Goal: Task Accomplishment & Management: Manage account settings

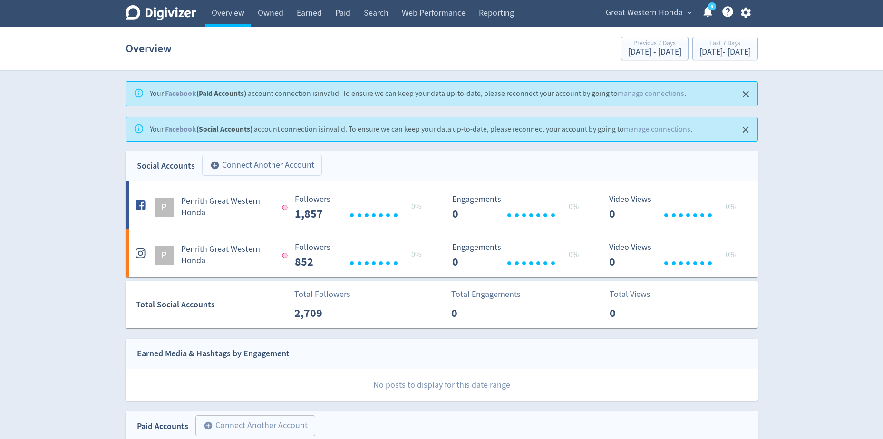
click at [254, 170] on button "add_circle Connect Another Account" at bounding box center [262, 165] width 120 height 21
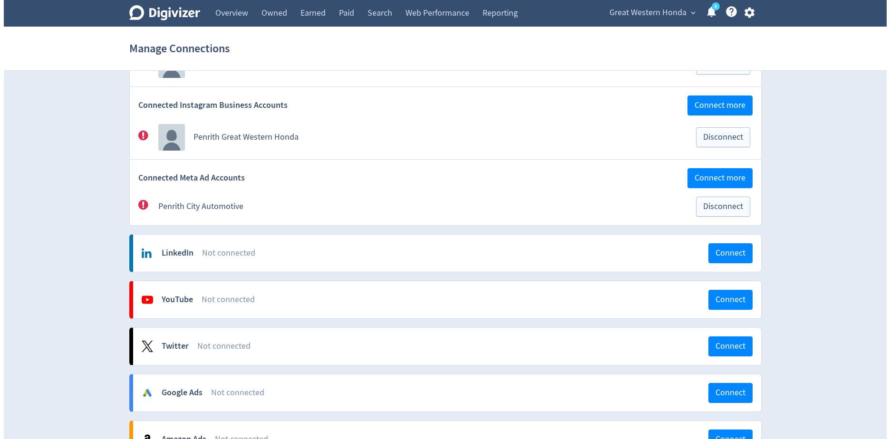
scroll to position [238, 0]
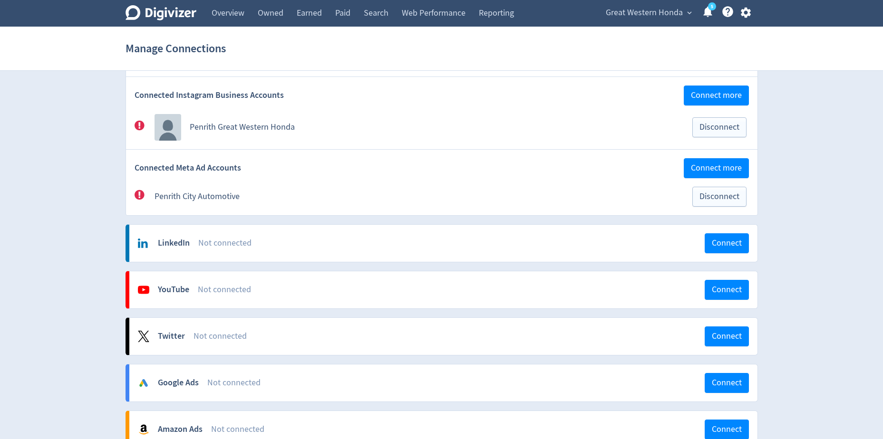
click at [680, 16] on span "Great Western Honda" at bounding box center [644, 12] width 77 height 15
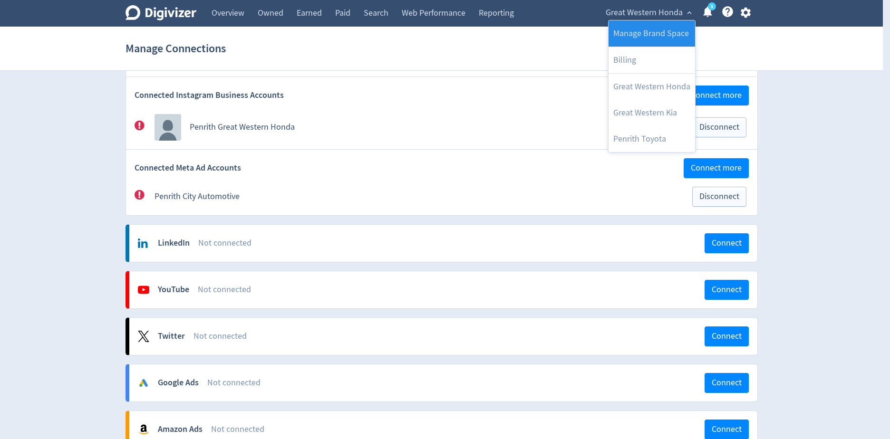
click at [672, 28] on link "Manage Brand Space" at bounding box center [652, 33] width 87 height 26
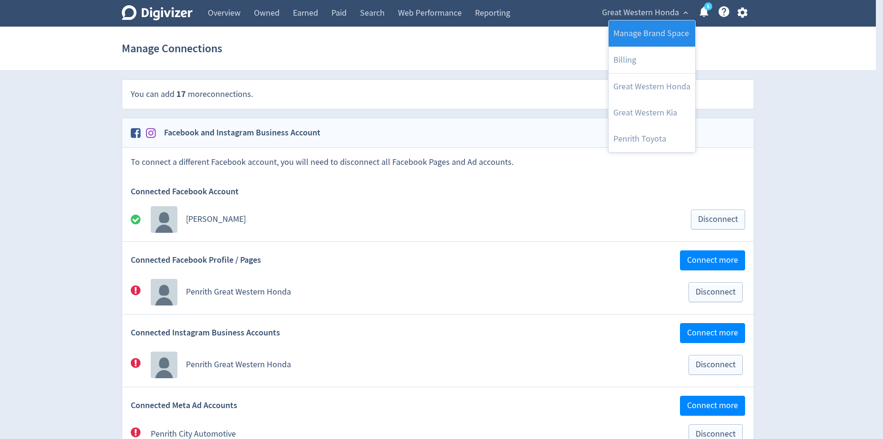
select select "USER"
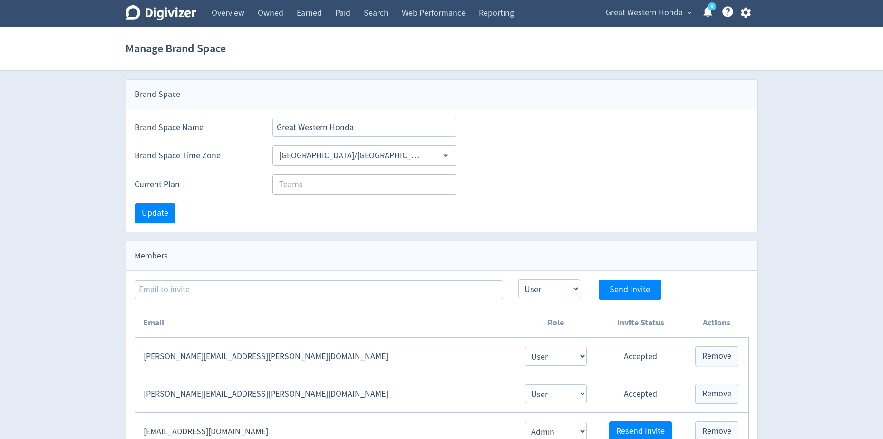
click at [689, 14] on span "expand_more" at bounding box center [689, 13] width 9 height 9
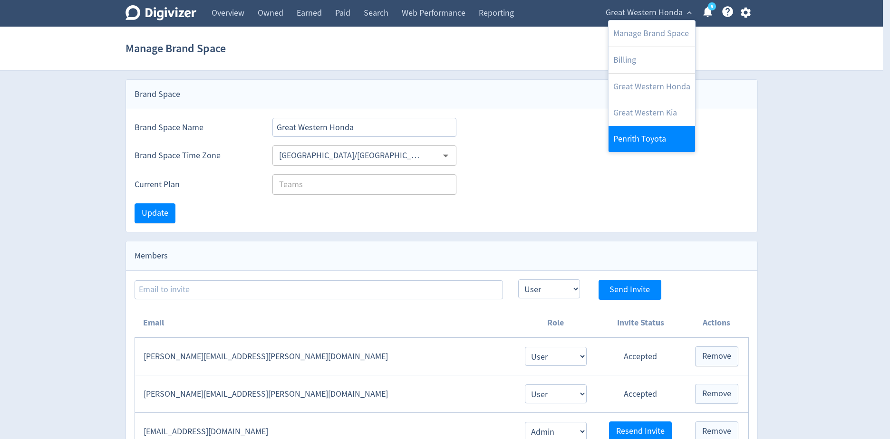
click at [659, 140] on link "Penrith Toyota" at bounding box center [652, 139] width 87 height 26
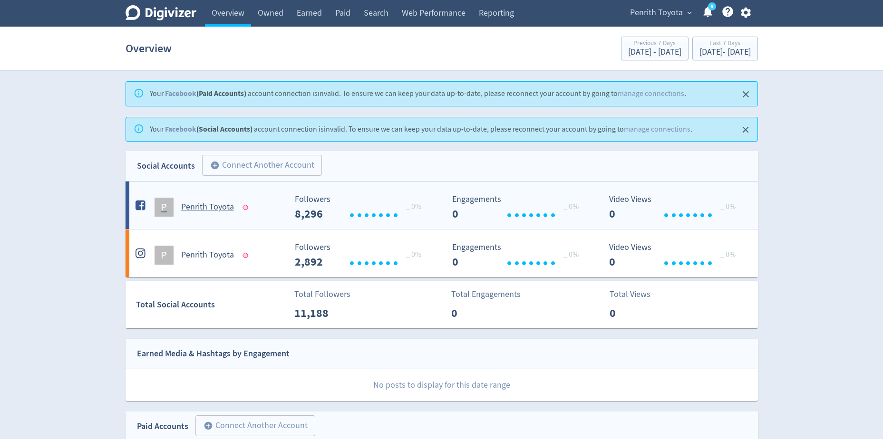
click at [227, 209] on h5 "Penrith Toyota" at bounding box center [207, 207] width 53 height 11
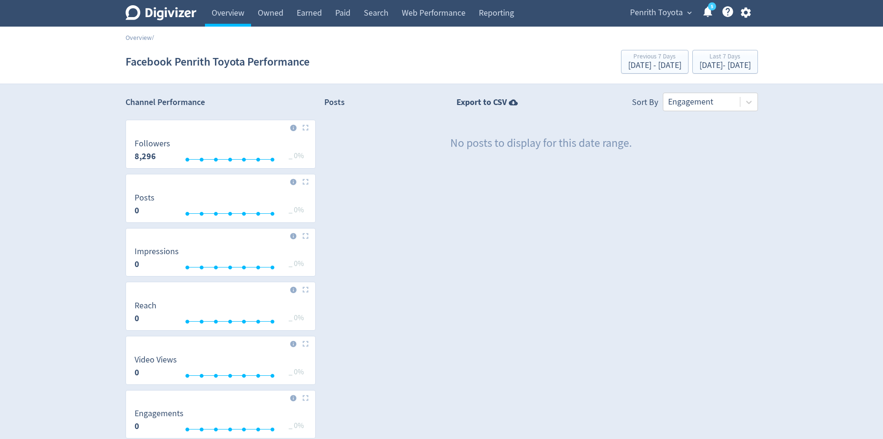
click at [175, 10] on icon "Digivizer Logo" at bounding box center [161, 12] width 71 height 15
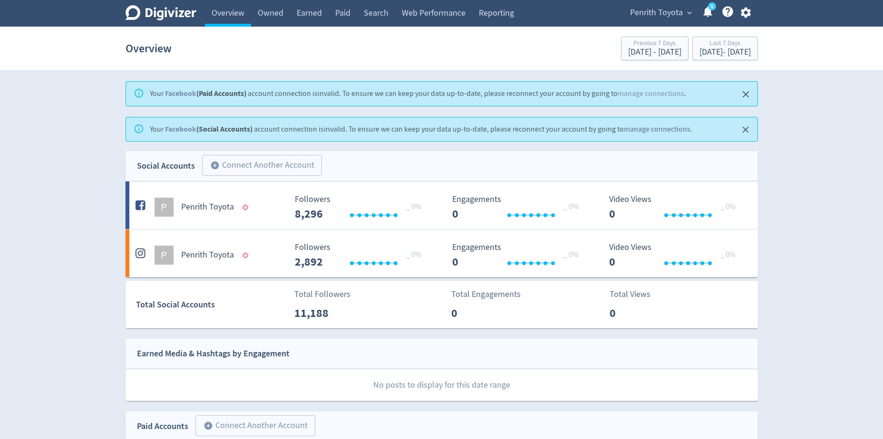
click at [649, 130] on link "manage connections" at bounding box center [657, 130] width 67 height 10
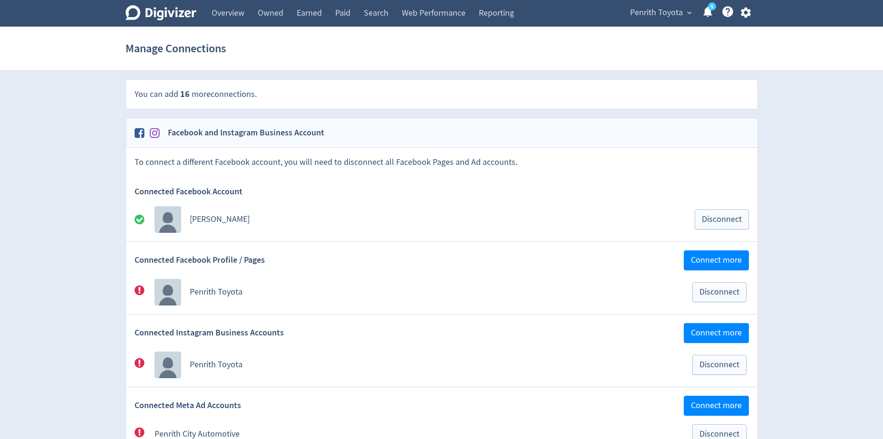
scroll to position [48, 0]
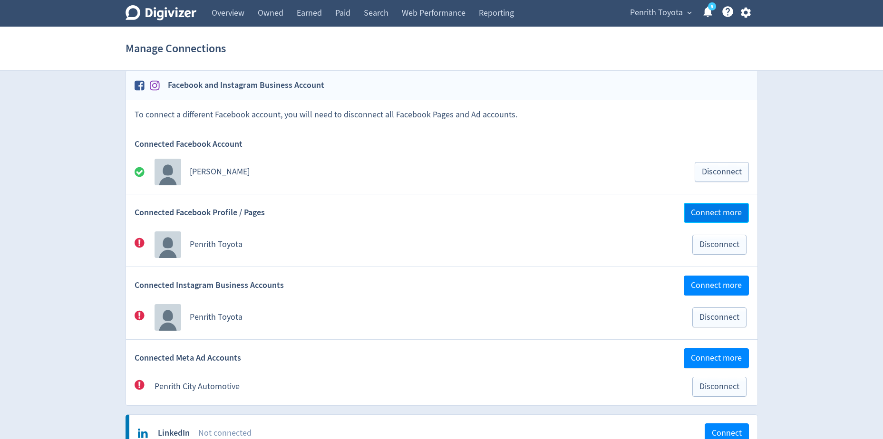
click at [708, 214] on span "Connect more" at bounding box center [716, 213] width 51 height 9
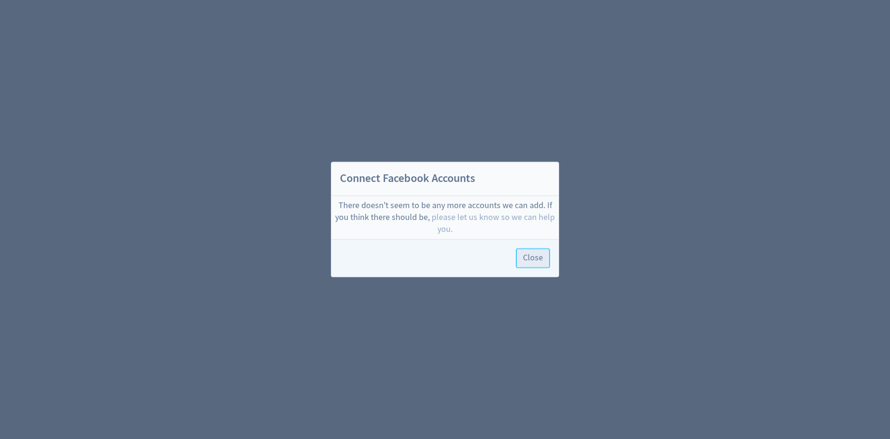
click at [535, 257] on span "Close" at bounding box center [533, 258] width 20 height 9
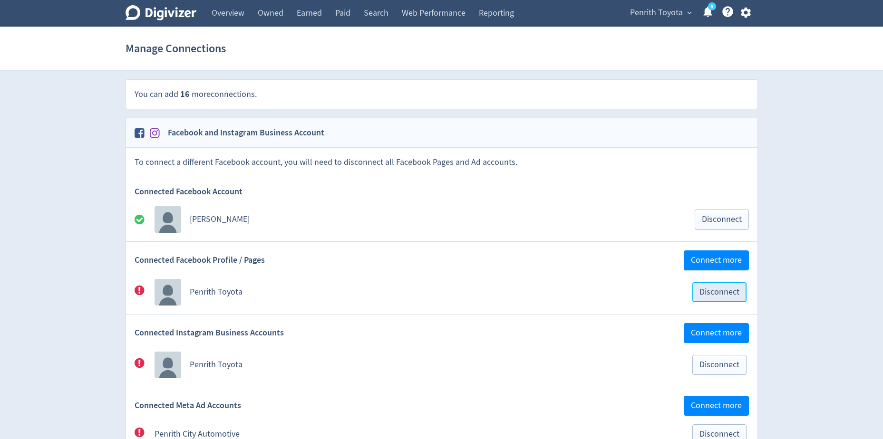
click at [704, 291] on span "Disconnect" at bounding box center [720, 292] width 40 height 9
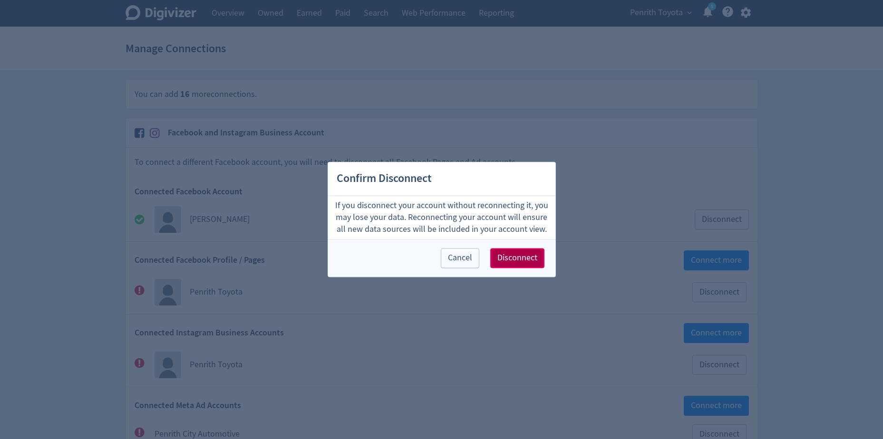
click at [537, 259] on button "Disconnect" at bounding box center [517, 259] width 54 height 20
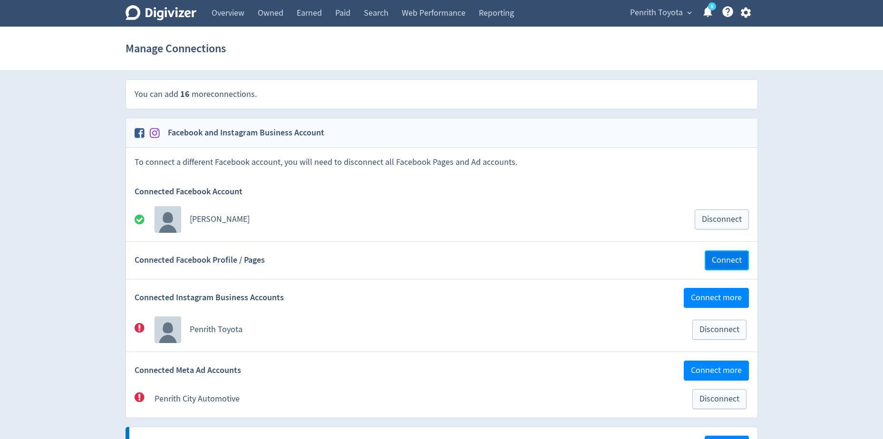
click at [732, 259] on span "Connect" at bounding box center [727, 260] width 30 height 9
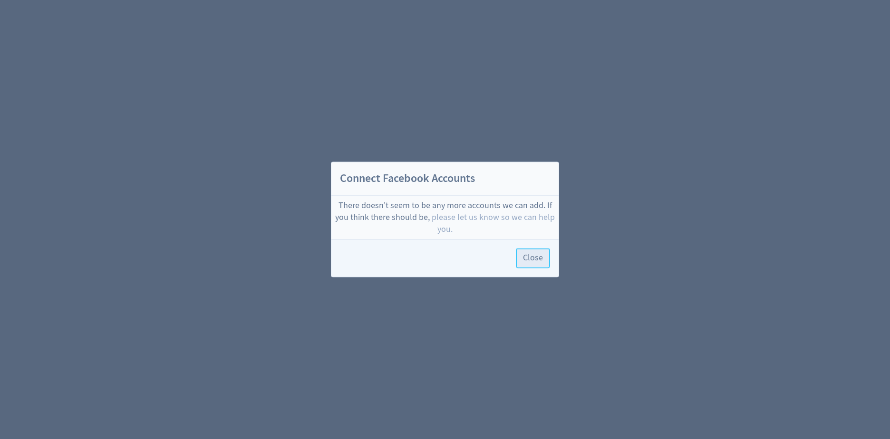
click at [532, 256] on span "Close" at bounding box center [533, 258] width 20 height 9
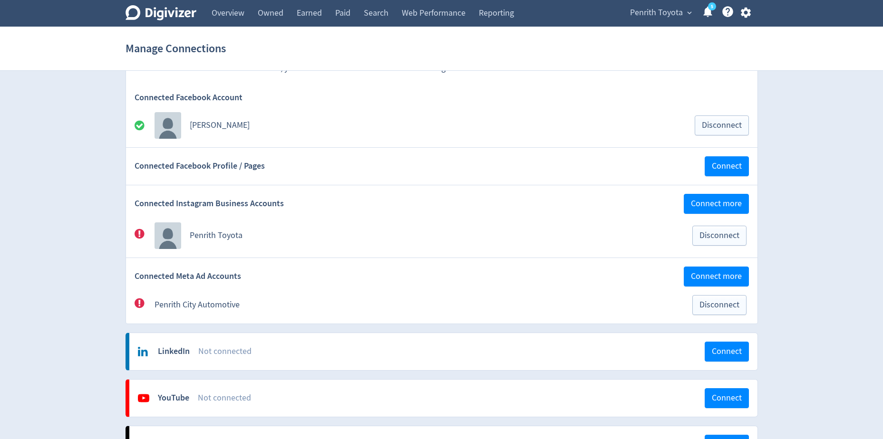
scroll to position [95, 0]
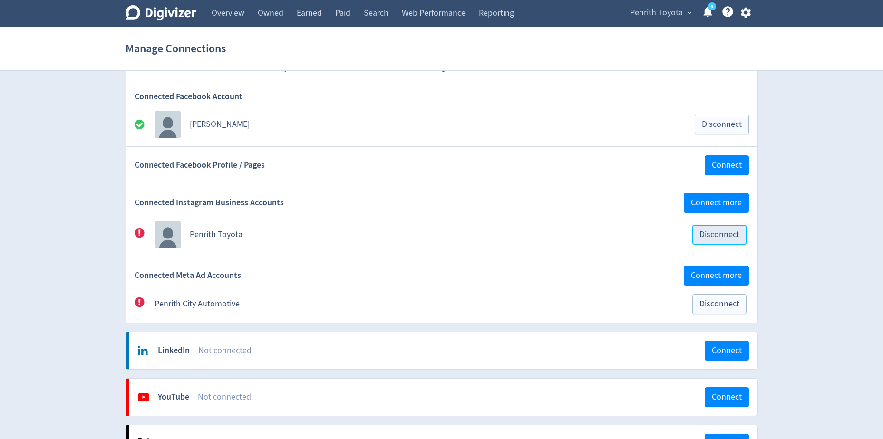
click at [713, 239] on span "Disconnect" at bounding box center [720, 235] width 40 height 9
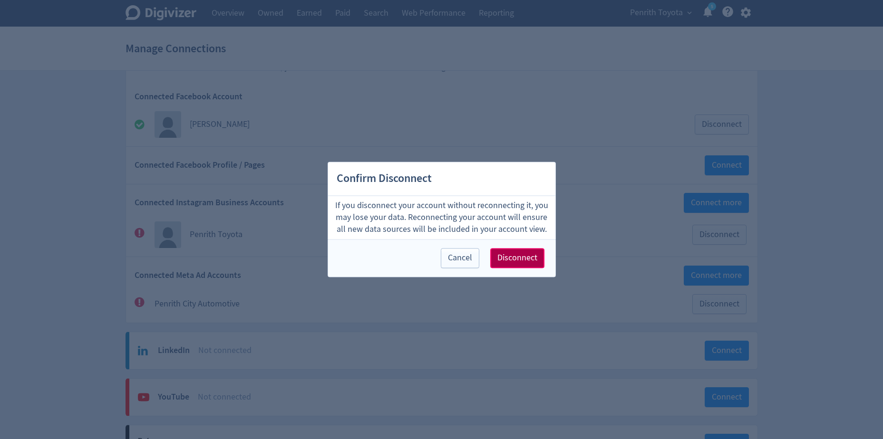
click at [523, 262] on span "Disconnect" at bounding box center [517, 258] width 40 height 9
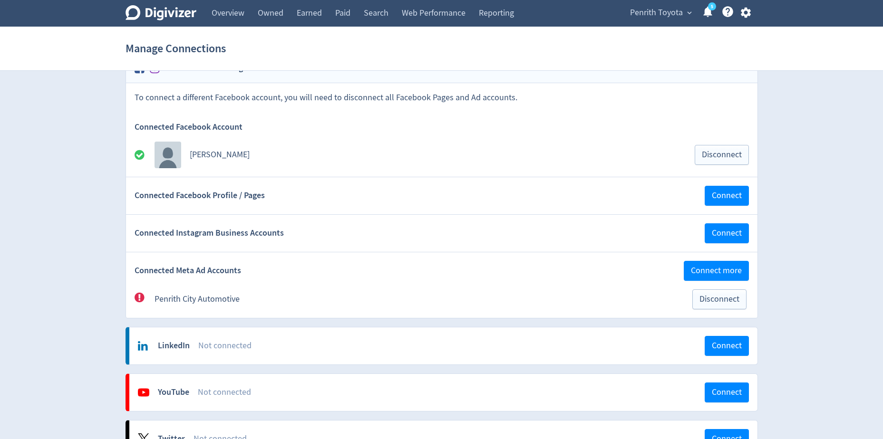
scroll to position [48, 0]
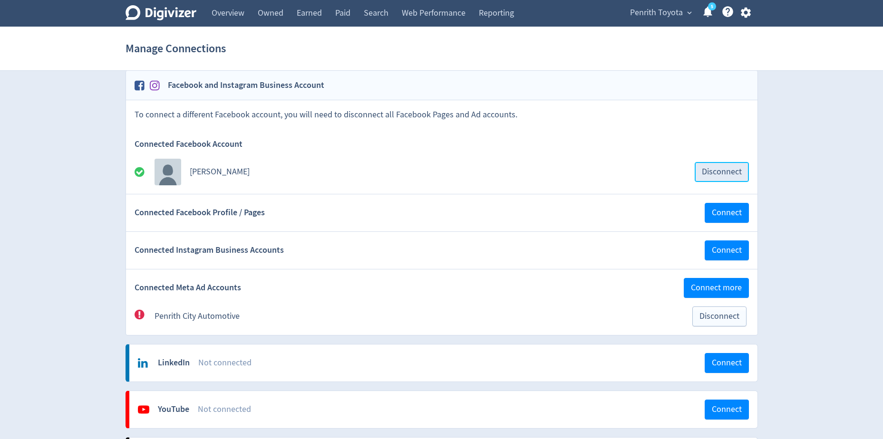
click at [712, 168] on span "Disconnect" at bounding box center [722, 172] width 40 height 9
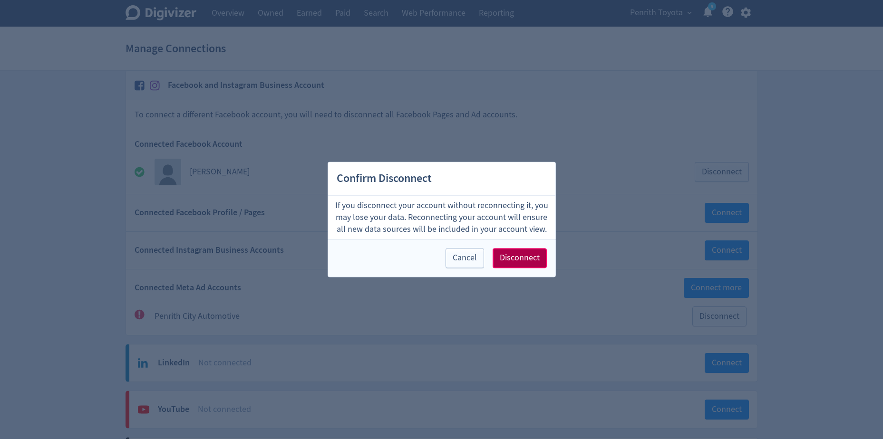
click at [526, 254] on span "Disconnect" at bounding box center [520, 258] width 40 height 9
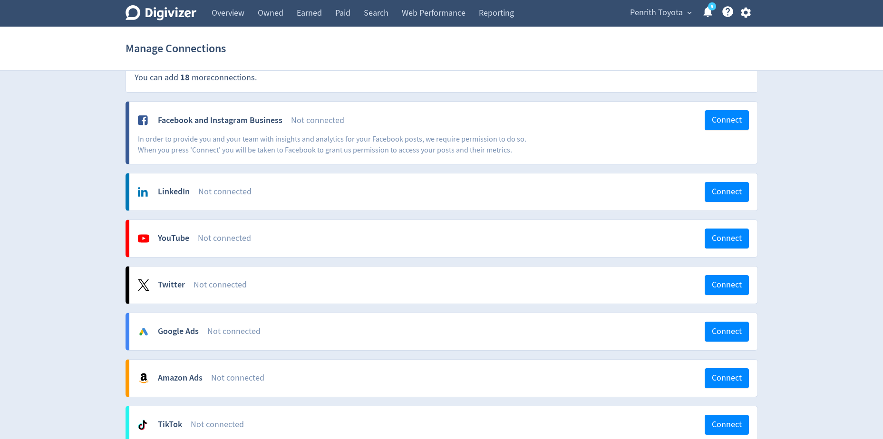
scroll to position [0, 0]
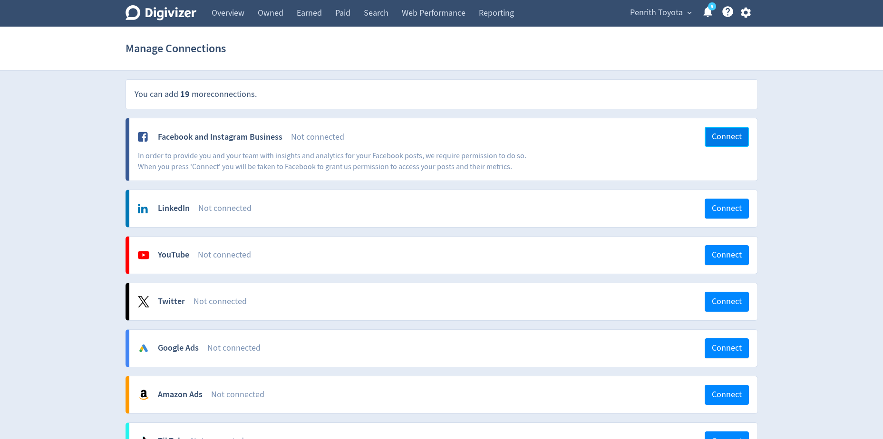
click at [739, 134] on span "Connect" at bounding box center [727, 137] width 30 height 9
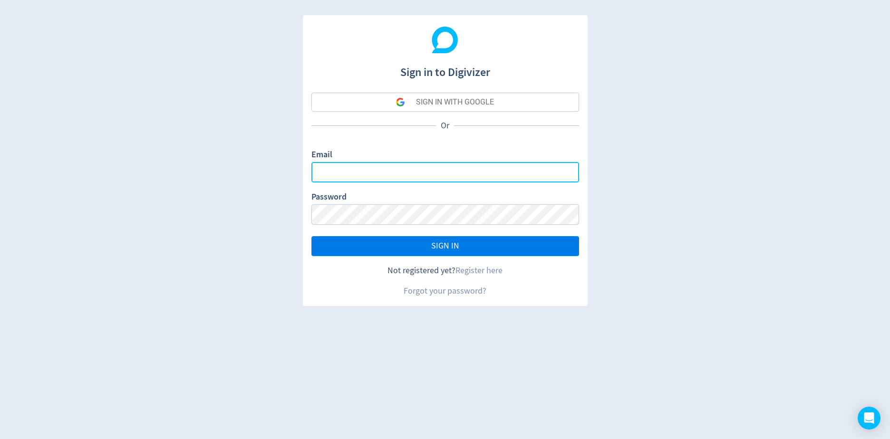
type input "[EMAIL_ADDRESS][DOMAIN_NAME]"
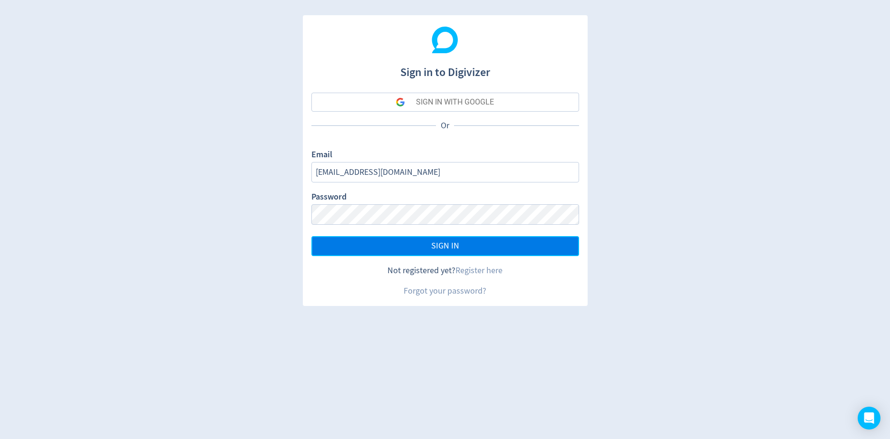
click at [386, 249] on button "SIGN IN" at bounding box center [445, 246] width 268 height 20
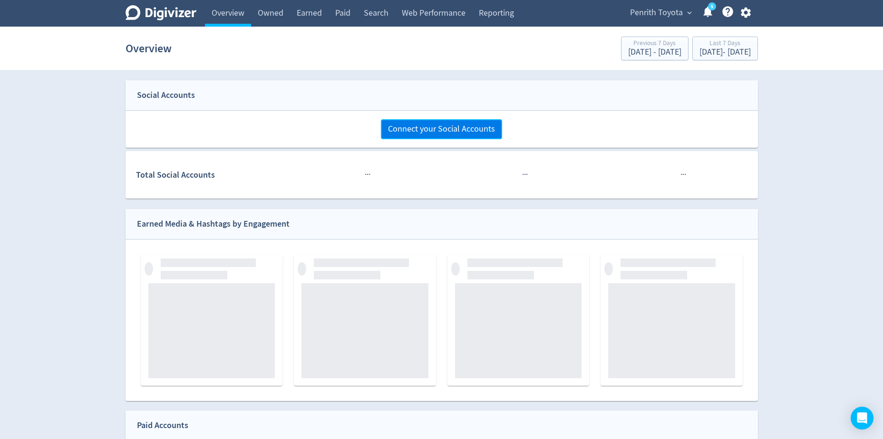
click at [433, 136] on button "Connect your Social Accounts" at bounding box center [441, 129] width 121 height 20
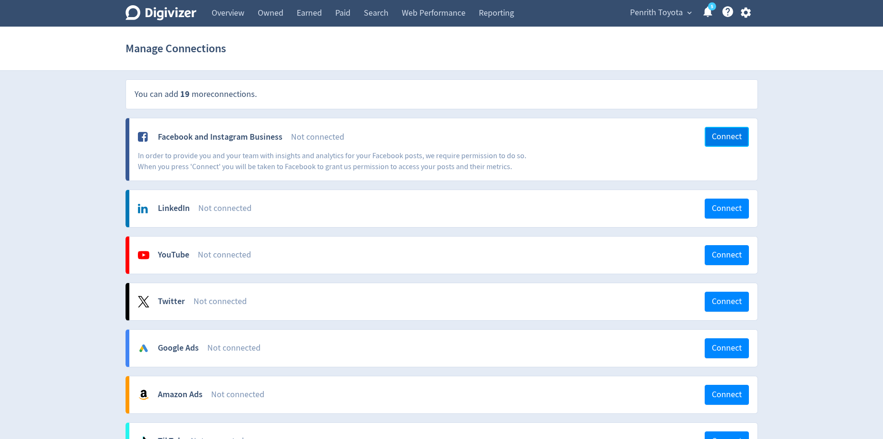
click at [717, 133] on span "Connect" at bounding box center [727, 137] width 30 height 9
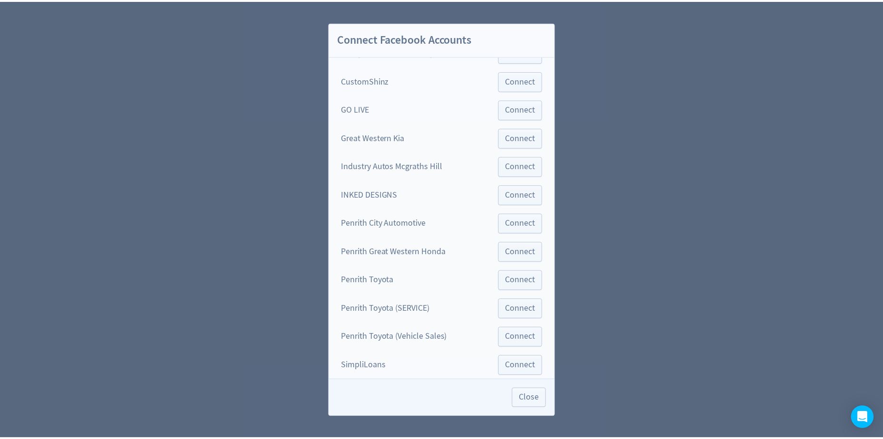
scroll to position [95, 0]
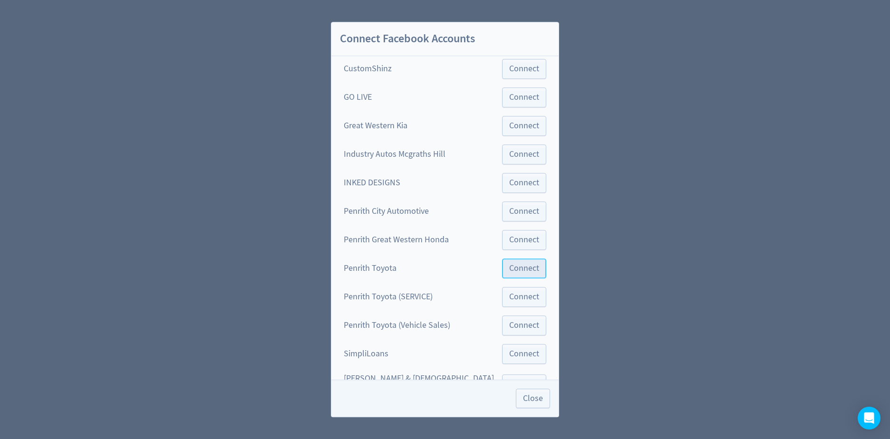
click at [509, 268] on span "Connect" at bounding box center [524, 268] width 30 height 9
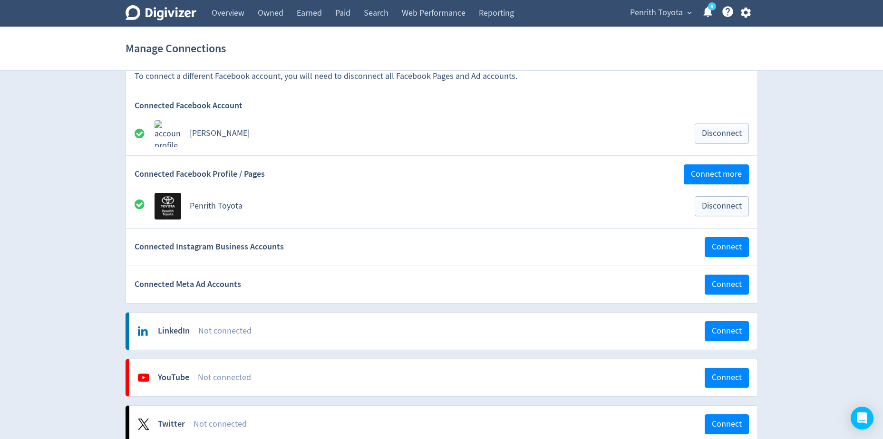
scroll to position [95, 0]
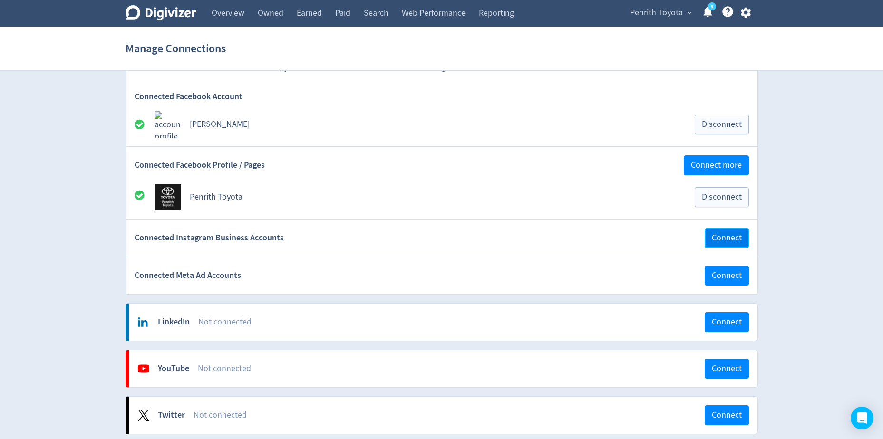
click at [717, 239] on span "Connect" at bounding box center [727, 238] width 30 height 9
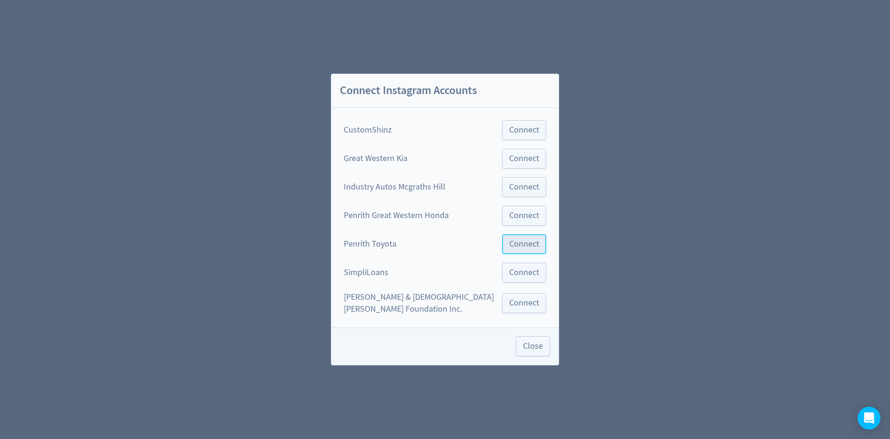
click at [508, 253] on button "Connect" at bounding box center [524, 244] width 44 height 20
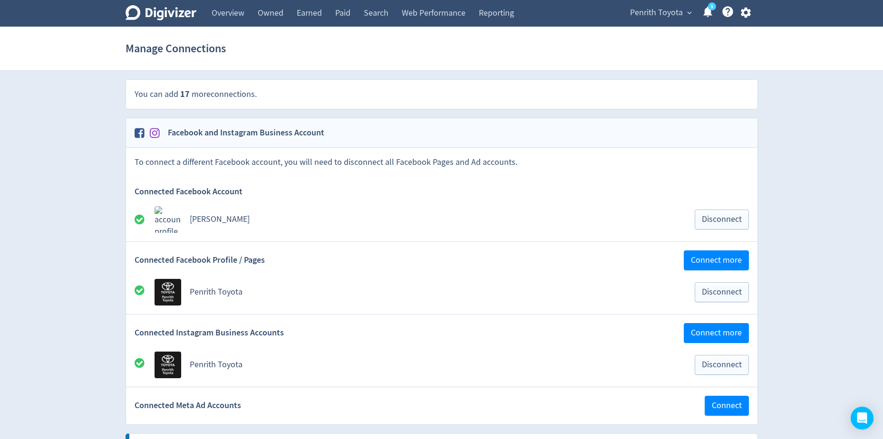
click at [668, 12] on span "Penrith Toyota" at bounding box center [656, 12] width 53 height 15
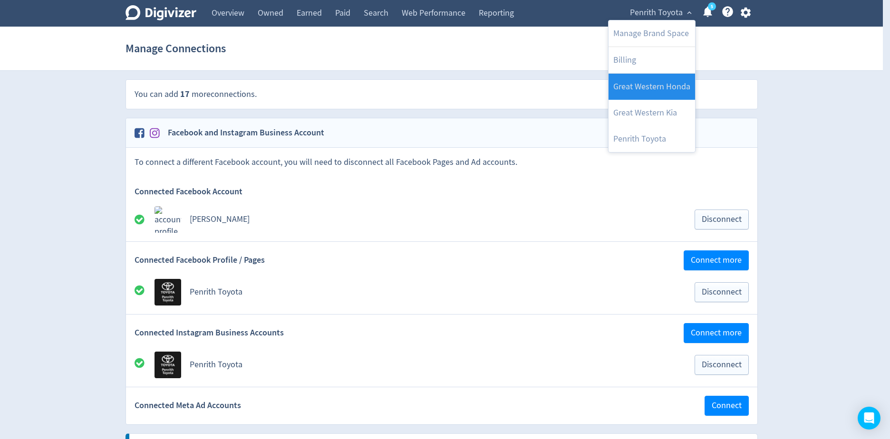
click at [656, 87] on link "Great Western Honda" at bounding box center [652, 87] width 87 height 26
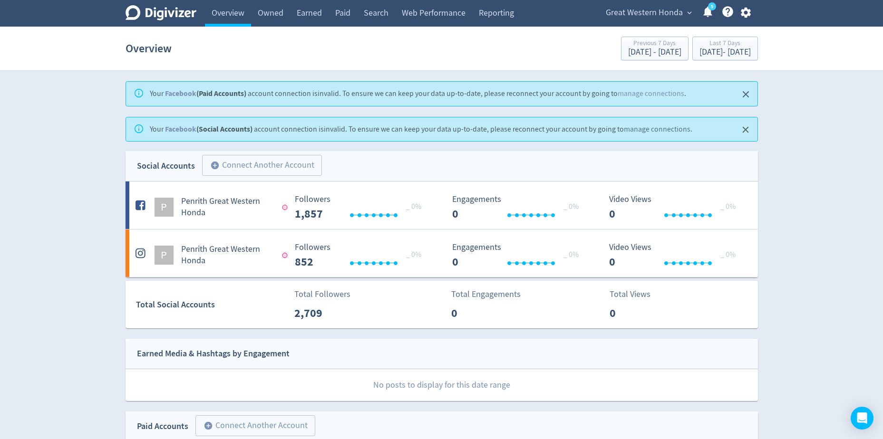
click at [642, 127] on link "manage connections" at bounding box center [657, 130] width 67 height 10
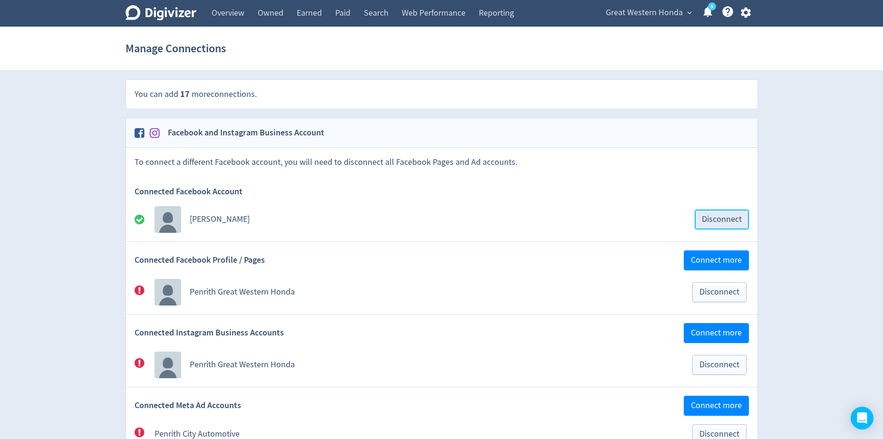
click at [717, 215] on span "Disconnect" at bounding box center [722, 219] width 40 height 9
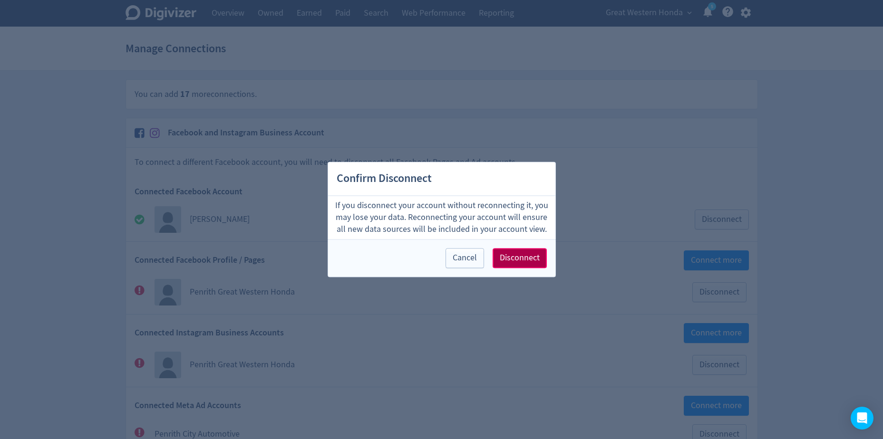
click at [509, 255] on span "Disconnect" at bounding box center [520, 258] width 40 height 9
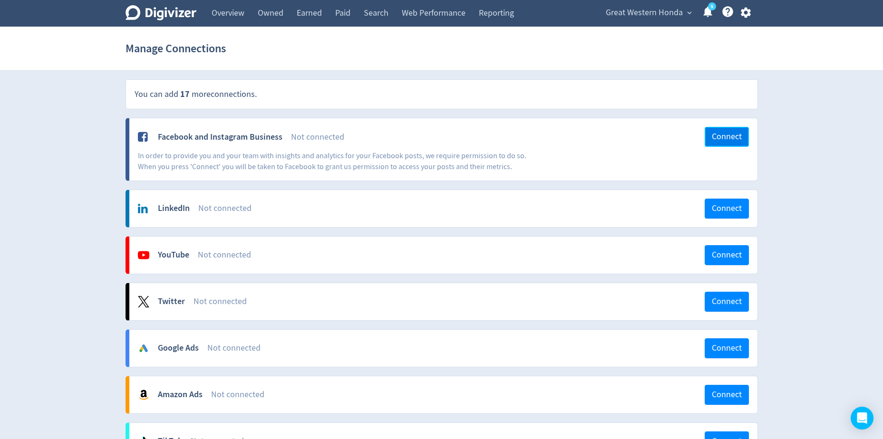
click at [724, 144] on button "Connect" at bounding box center [727, 137] width 44 height 20
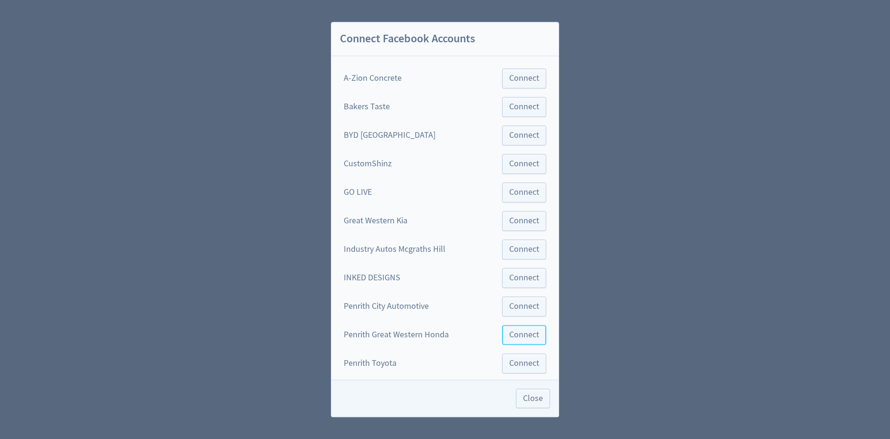
click at [516, 334] on span "Connect" at bounding box center [524, 335] width 30 height 9
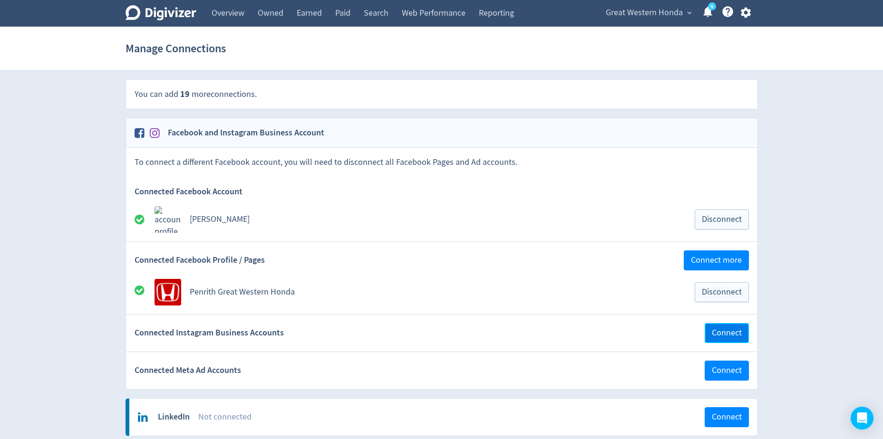
click at [721, 338] on span "Connect" at bounding box center [727, 333] width 30 height 9
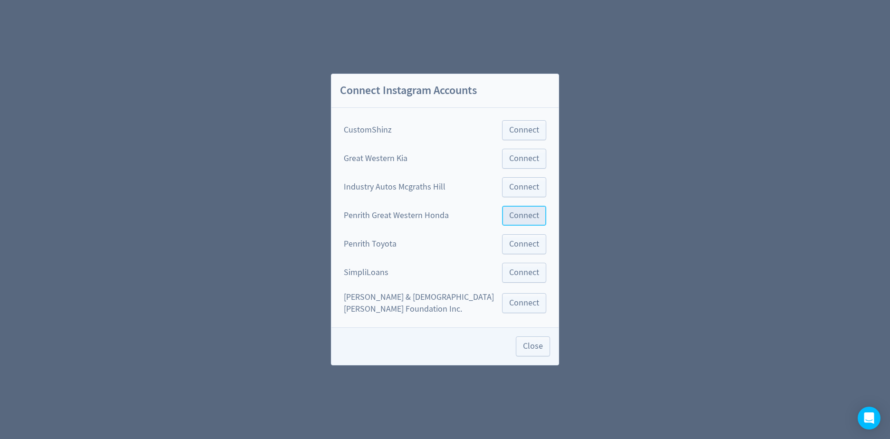
click at [513, 218] on span "Connect" at bounding box center [524, 216] width 30 height 9
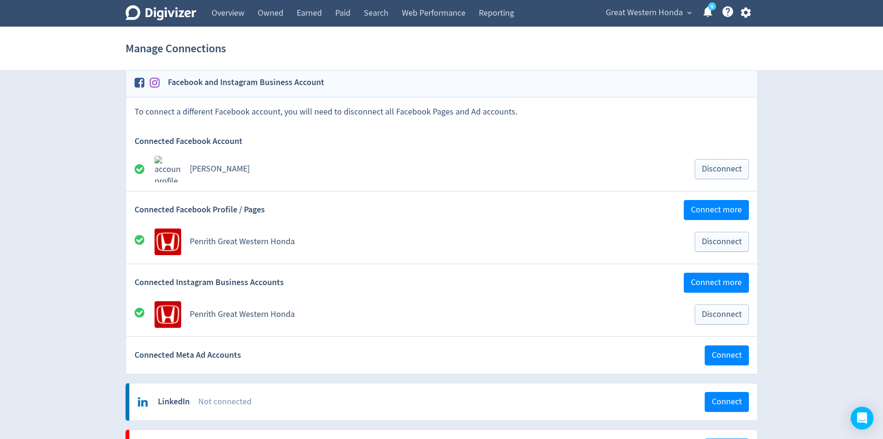
scroll to position [95, 0]
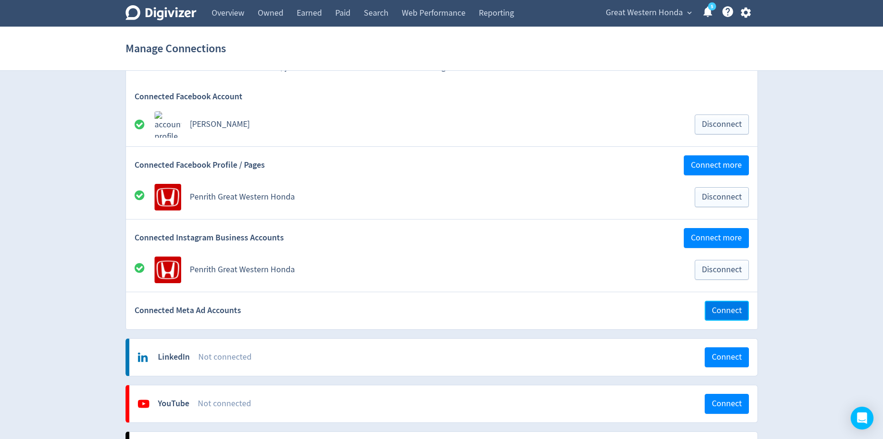
click at [725, 314] on span "Connect" at bounding box center [727, 311] width 30 height 9
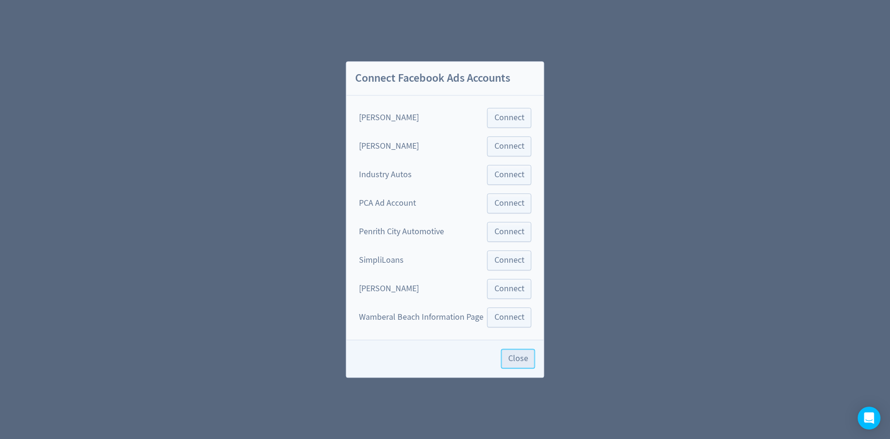
click at [523, 360] on span "Close" at bounding box center [518, 359] width 20 height 9
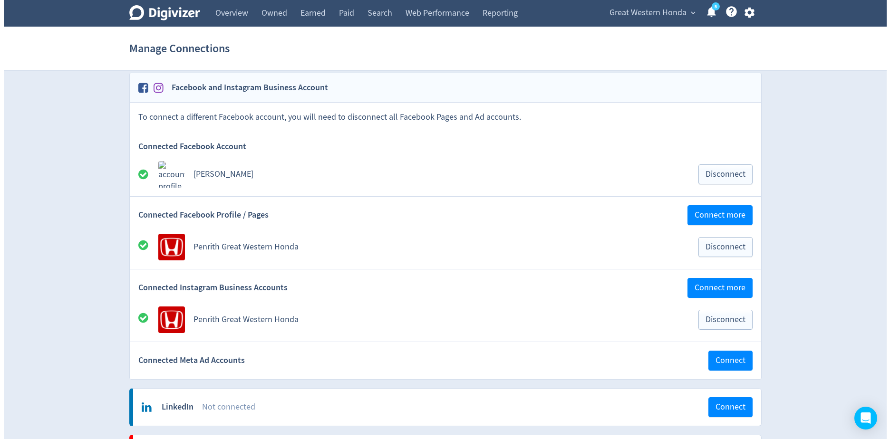
scroll to position [95, 0]
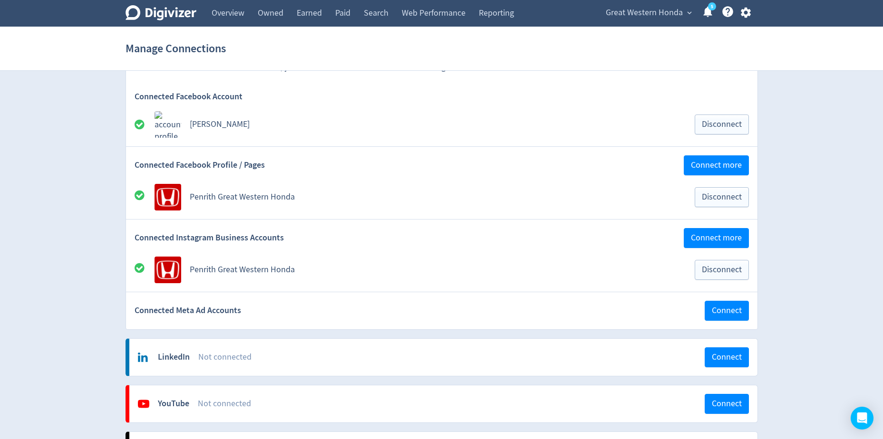
click at [665, 17] on span "Great Western Honda" at bounding box center [644, 12] width 77 height 15
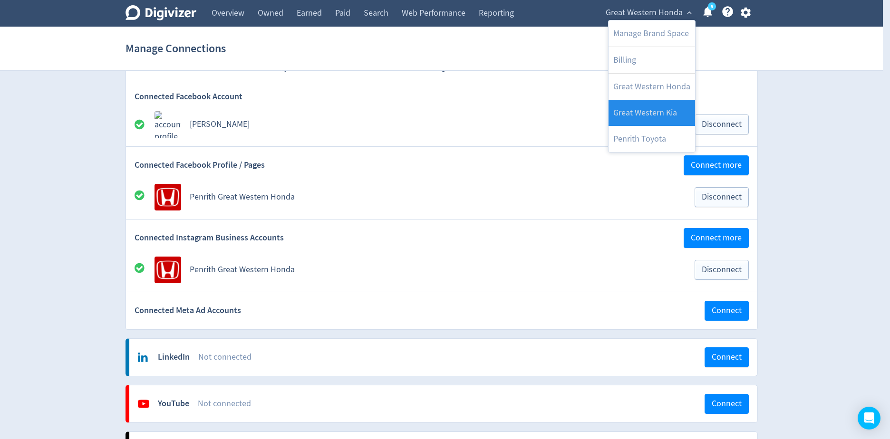
click at [647, 111] on link "Great Western Kia" at bounding box center [652, 113] width 87 height 26
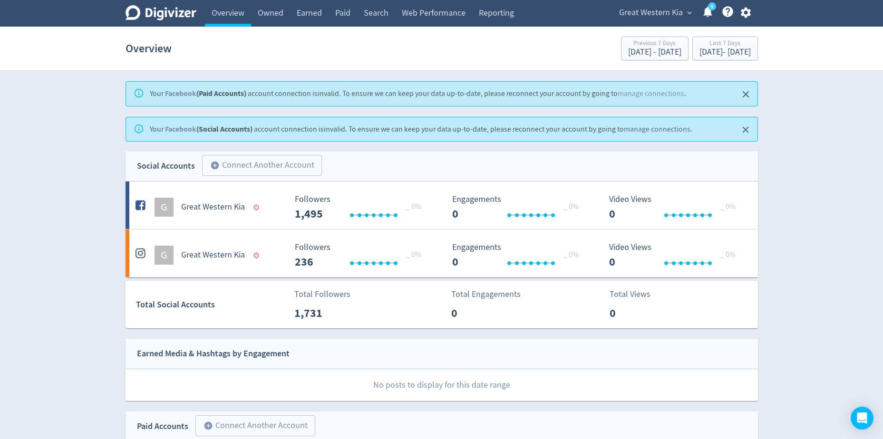
click at [653, 127] on link "manage connections" at bounding box center [657, 130] width 67 height 10
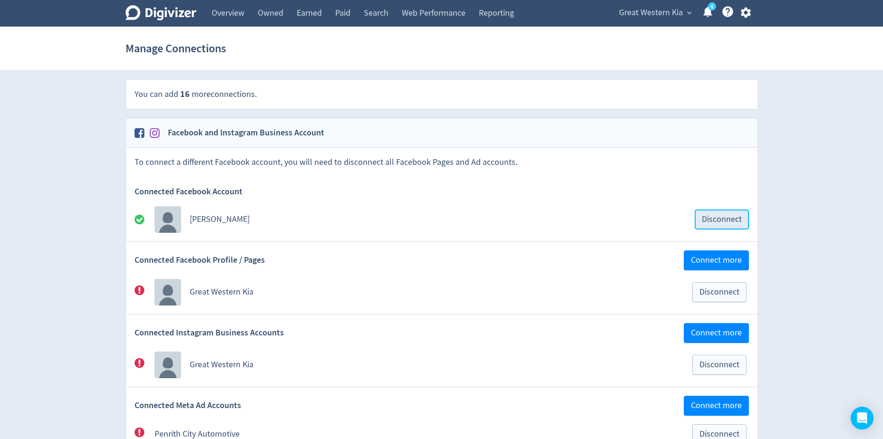
click at [714, 216] on span "Disconnect" at bounding box center [722, 219] width 40 height 9
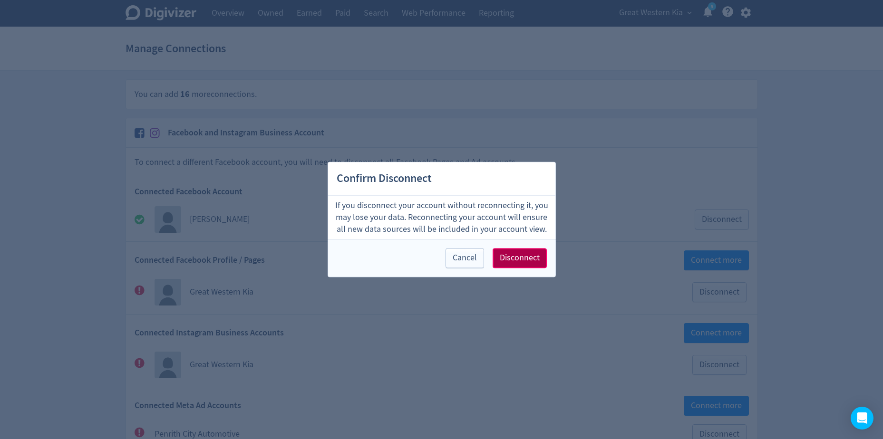
click at [546, 258] on button "Disconnect" at bounding box center [520, 259] width 54 height 20
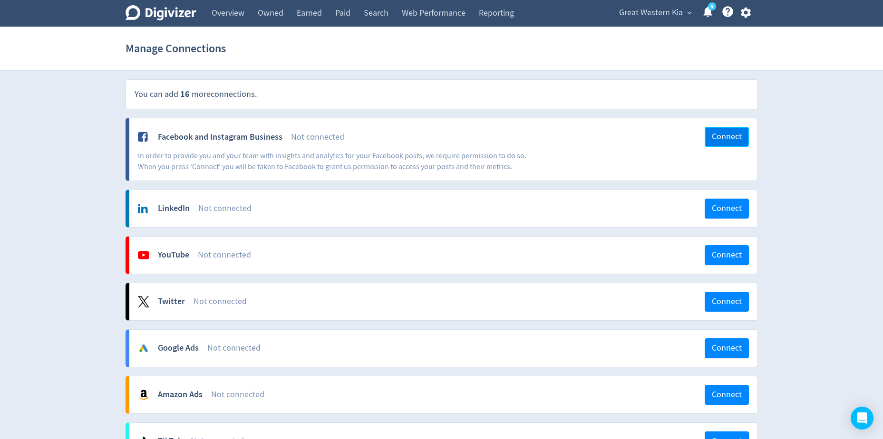
click at [717, 137] on span "Connect" at bounding box center [727, 137] width 30 height 9
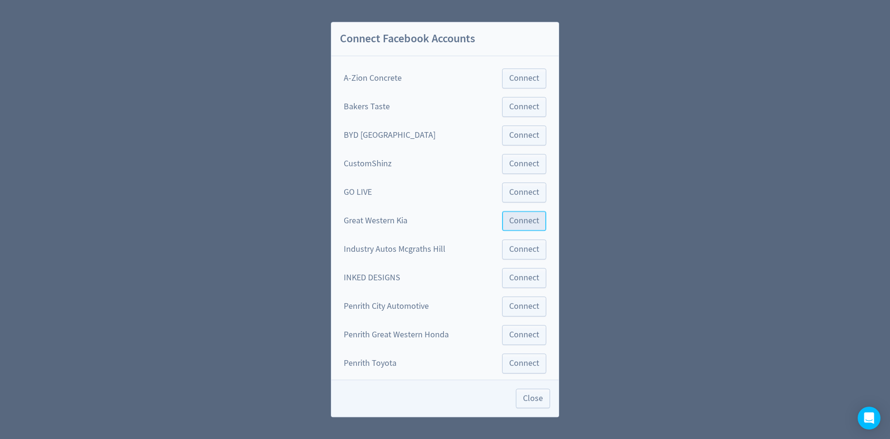
click at [509, 217] on span "Connect" at bounding box center [524, 221] width 30 height 9
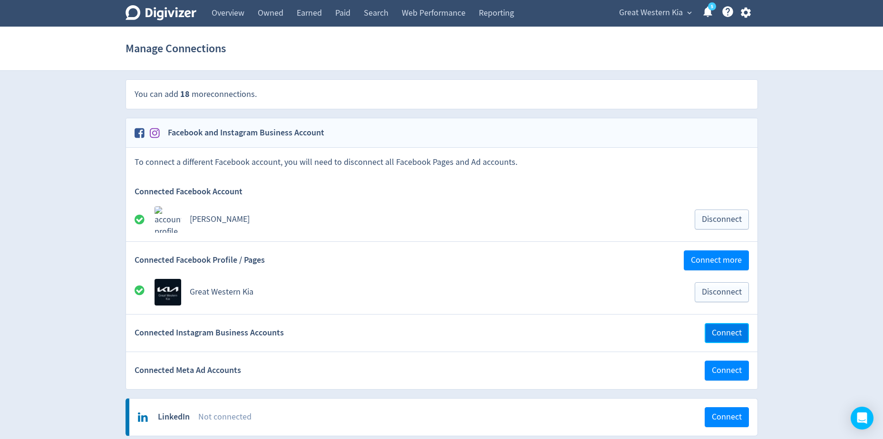
click at [727, 335] on span "Connect" at bounding box center [727, 333] width 30 height 9
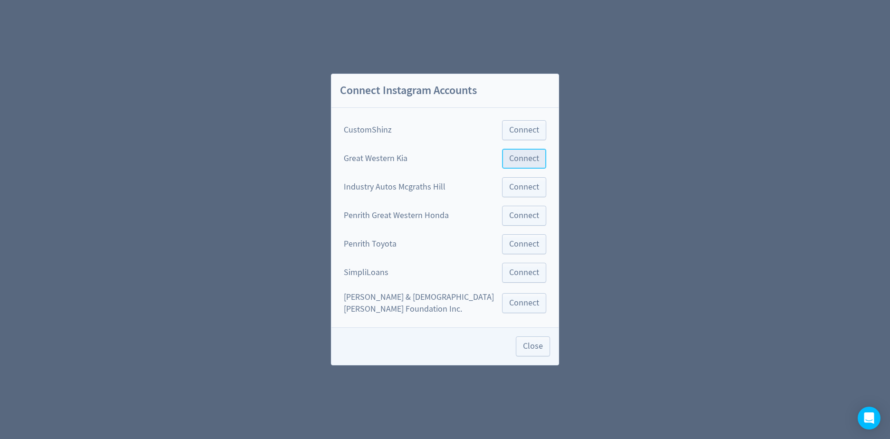
click at [509, 163] on span "Connect" at bounding box center [524, 159] width 30 height 9
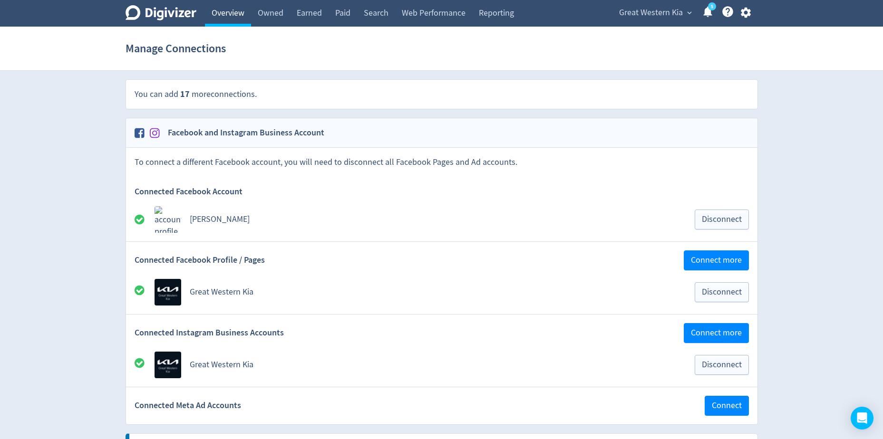
click at [232, 14] on link "Overview" at bounding box center [228, 13] width 46 height 27
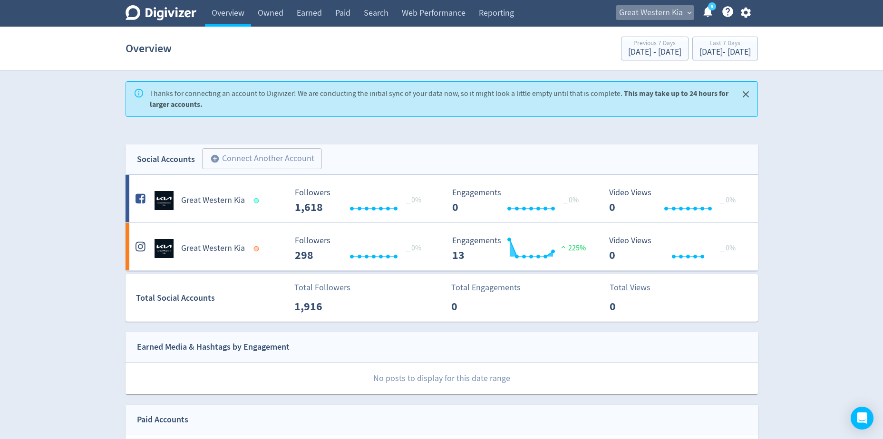
click at [678, 17] on span "Great Western Kia" at bounding box center [651, 12] width 64 height 15
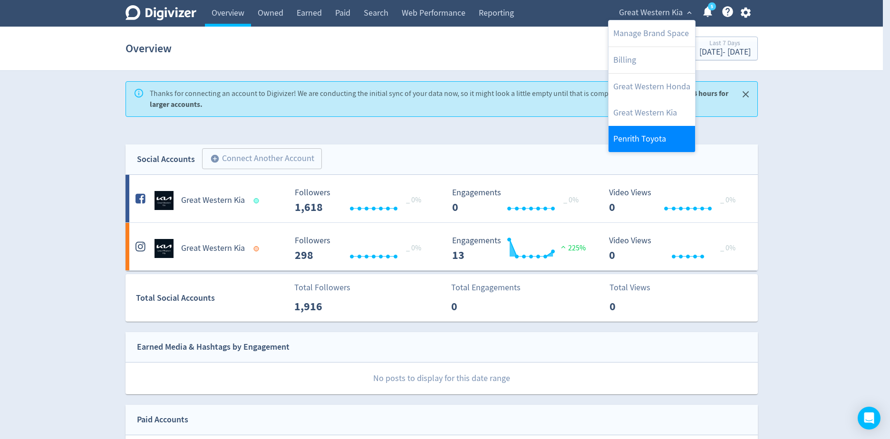
click at [655, 134] on link "Penrith Toyota" at bounding box center [652, 139] width 87 height 26
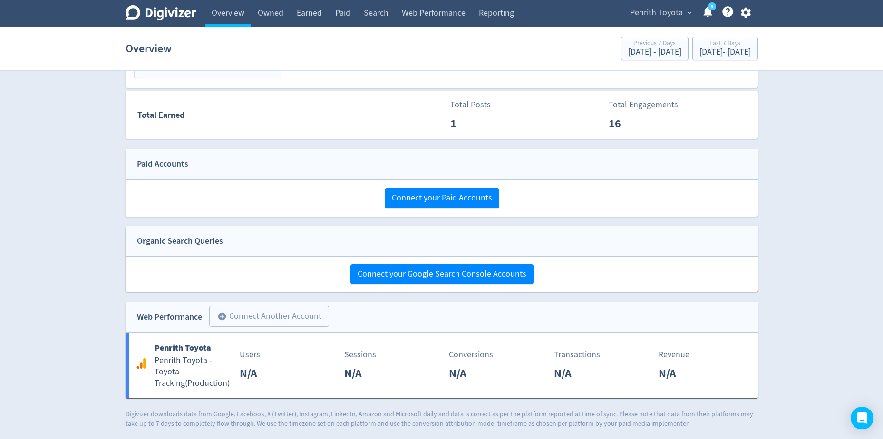
scroll to position [413, 0]
